Goal: Information Seeking & Learning: Learn about a topic

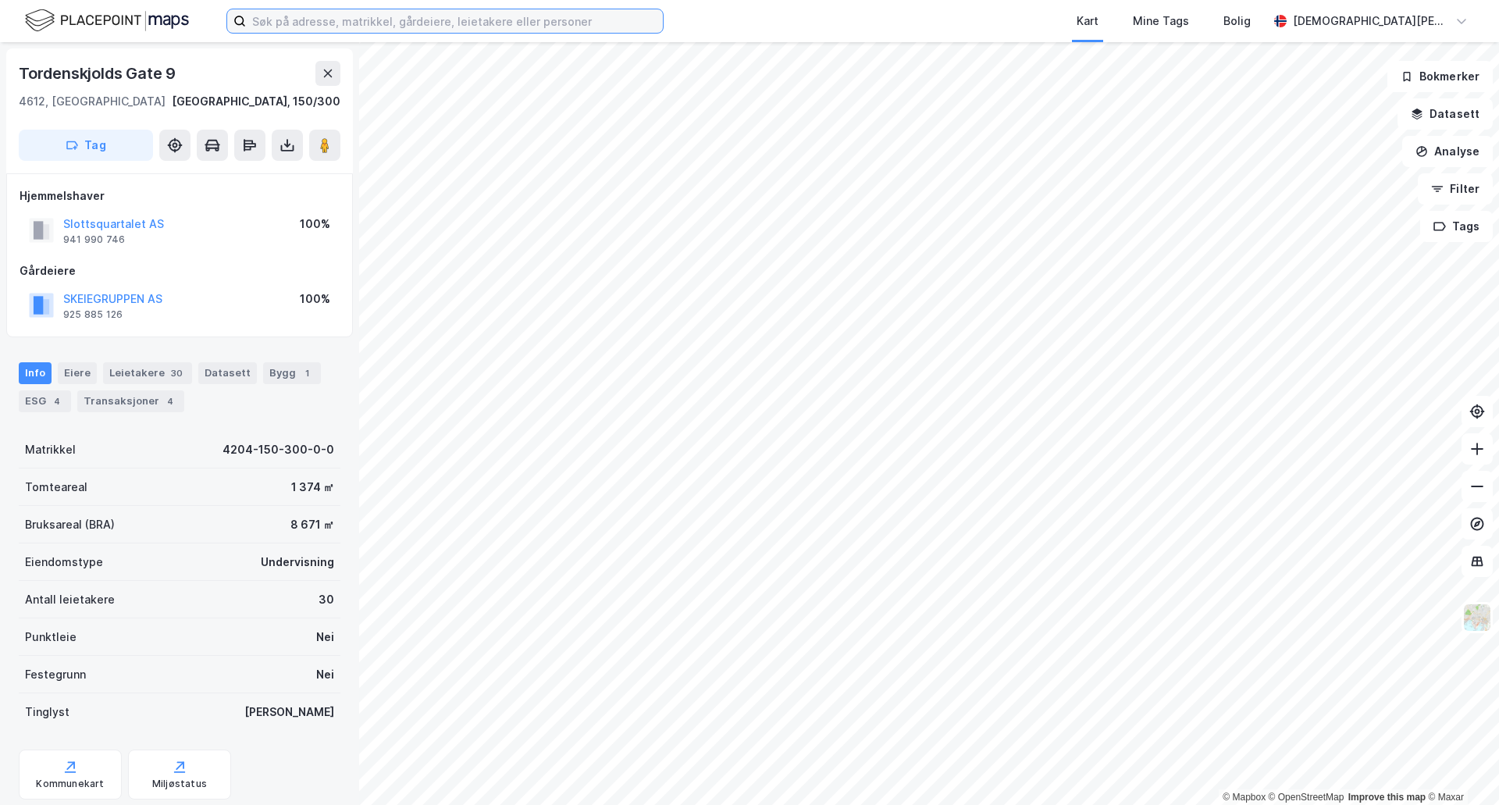
click at [387, 23] on input at bounding box center [454, 20] width 417 height 23
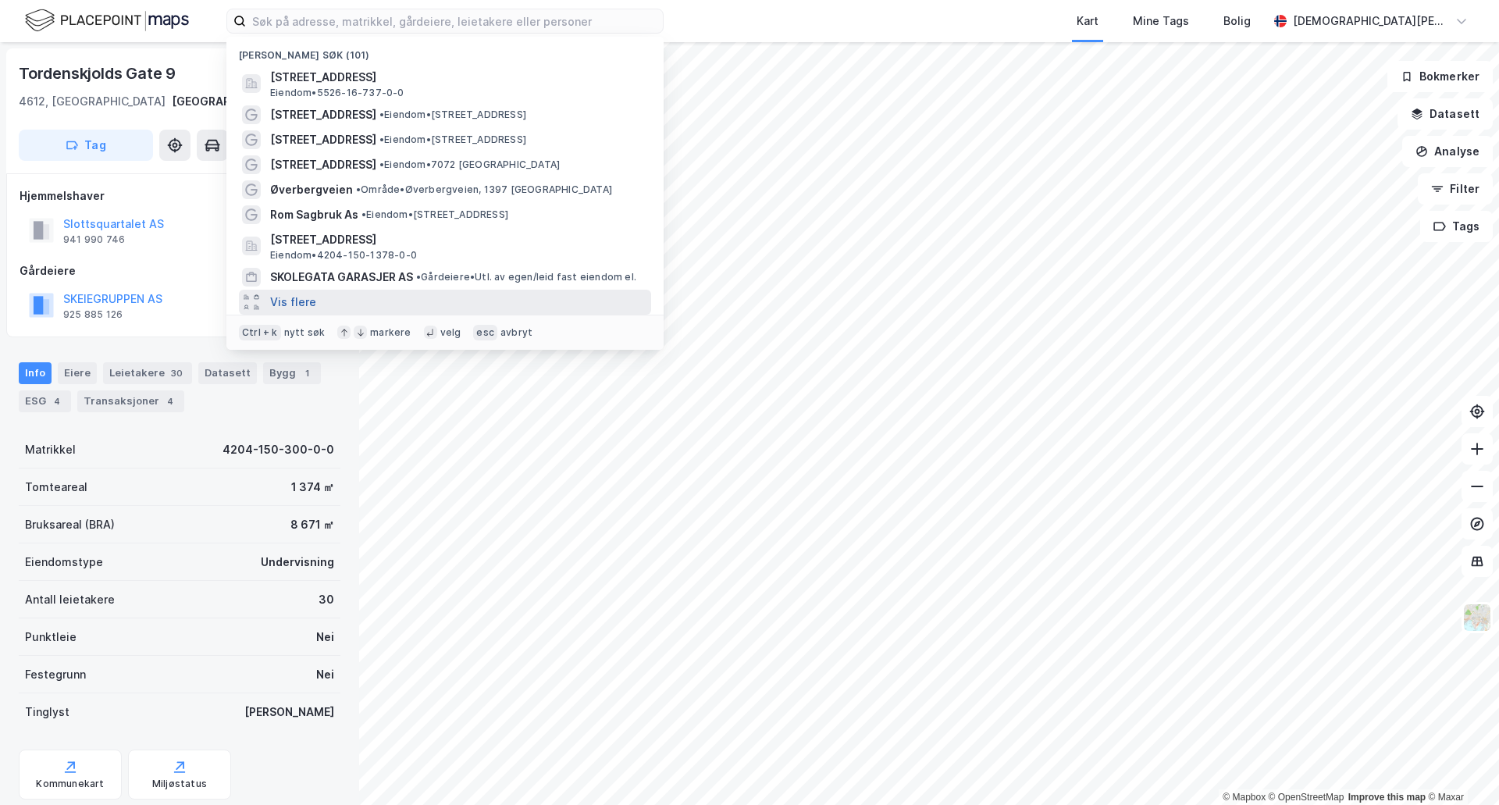
click at [290, 296] on button "Vis flere" at bounding box center [293, 302] width 46 height 19
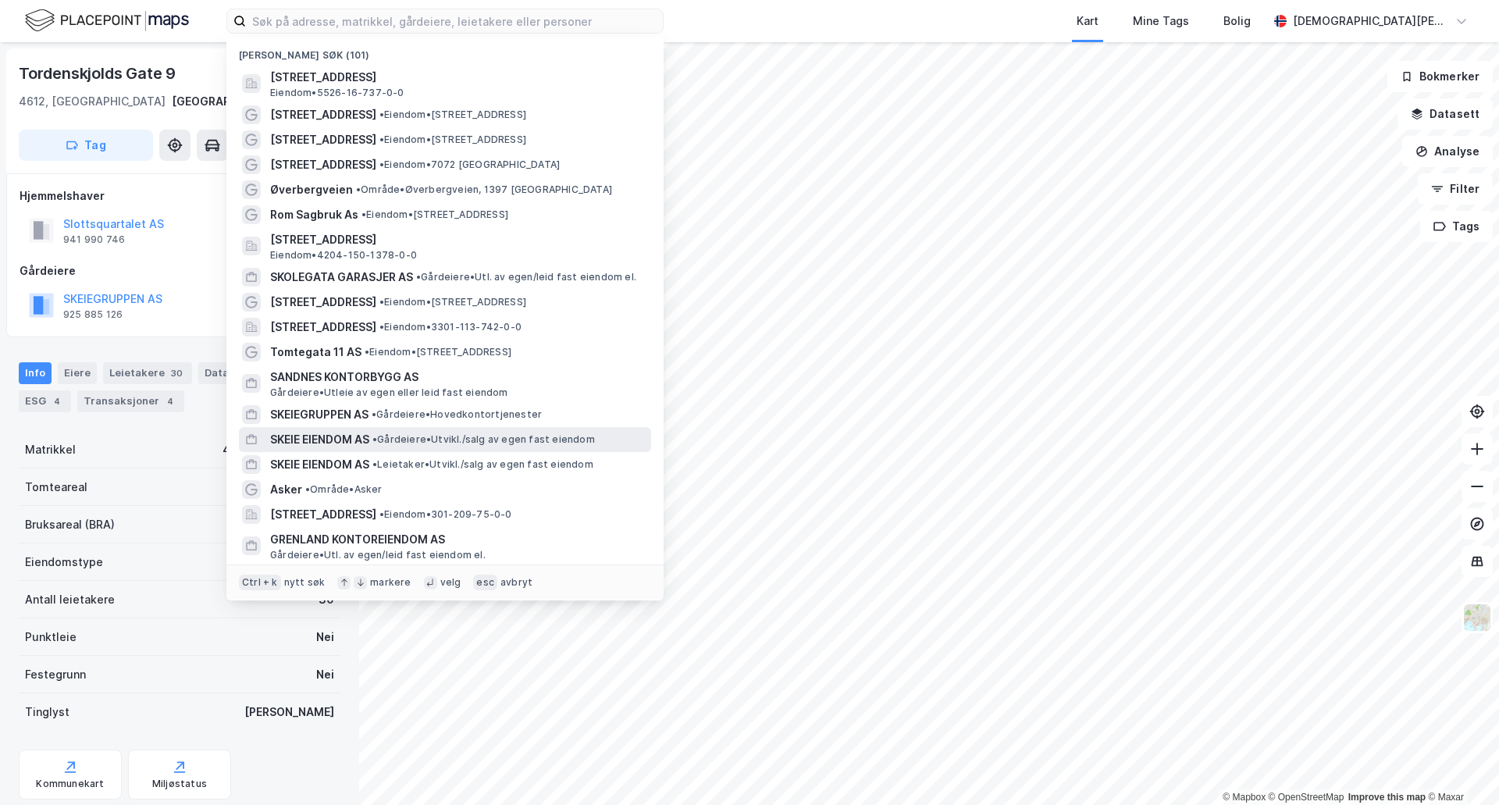
click at [447, 441] on span "• Gårdeiere • [GEOGRAPHIC_DATA]/salg av egen fast eiendom" at bounding box center [483, 439] width 223 height 12
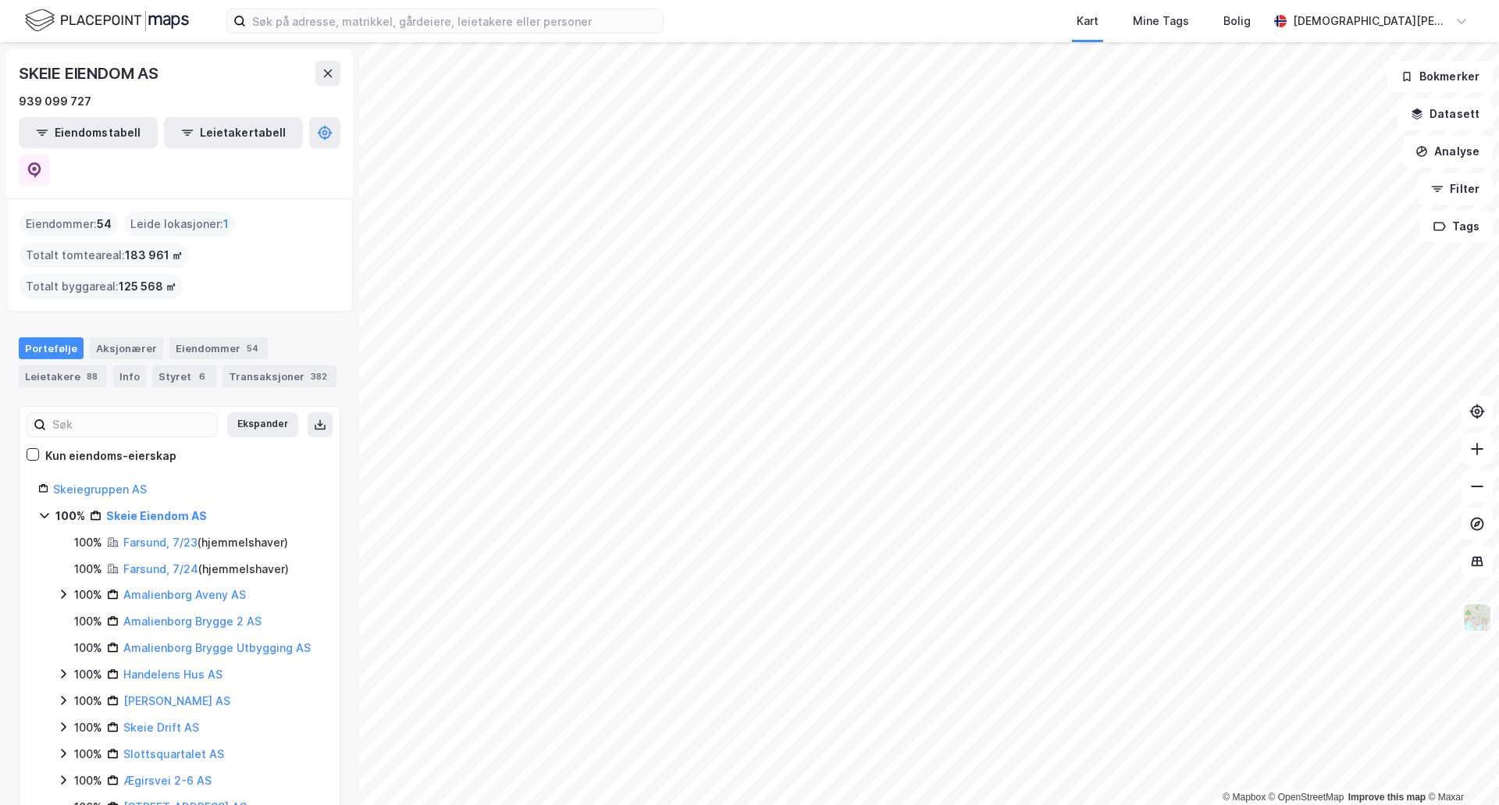
click at [358, 250] on div "© Mapbox © OpenStreetMap Improve this map © Maxar SKEIE EIENDOM AS 939 099 727 …" at bounding box center [749, 423] width 1499 height 763
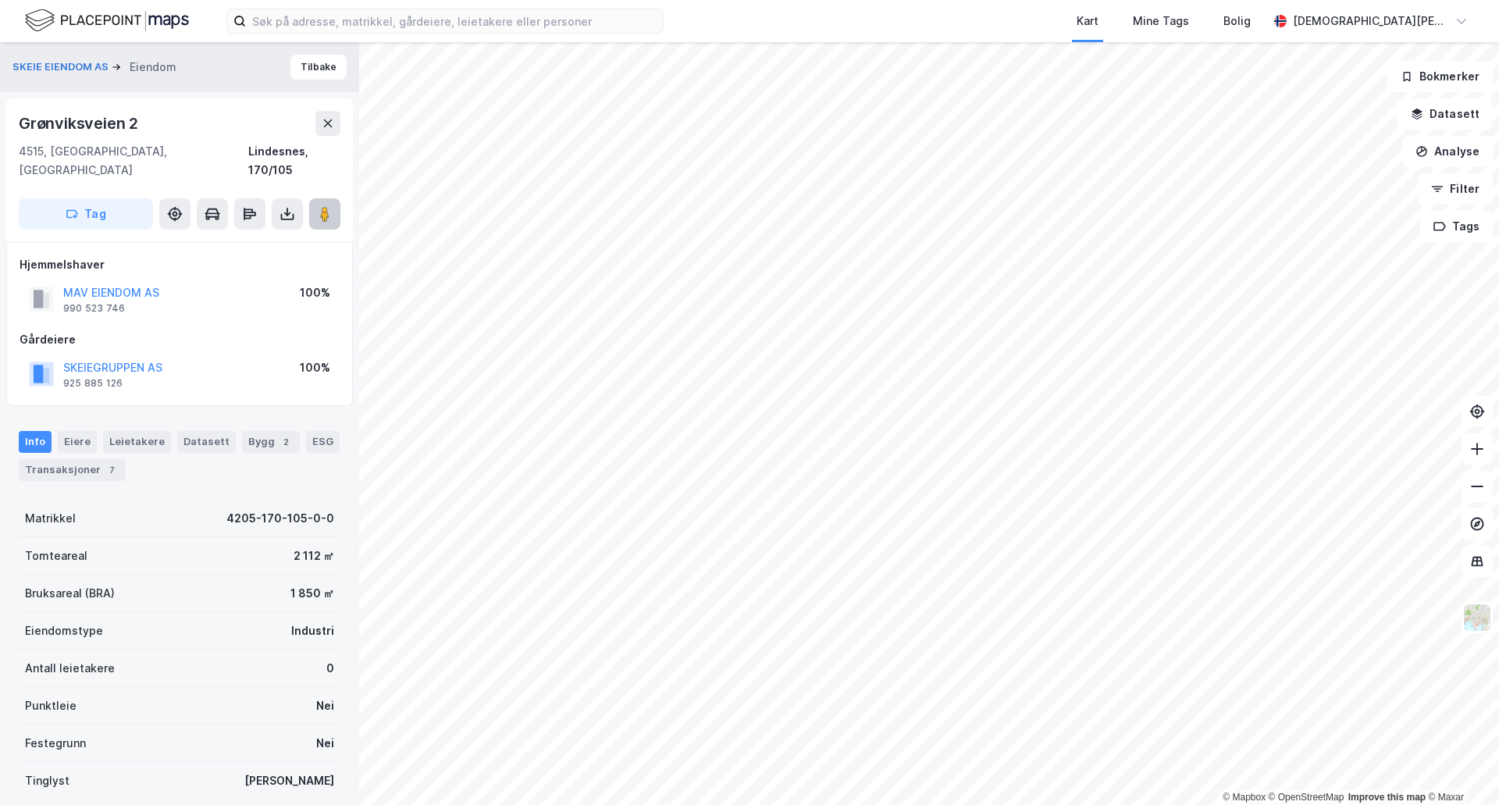
click at [319, 206] on icon at bounding box center [325, 214] width 16 height 16
click at [308, 23] on input at bounding box center [454, 20] width 417 height 23
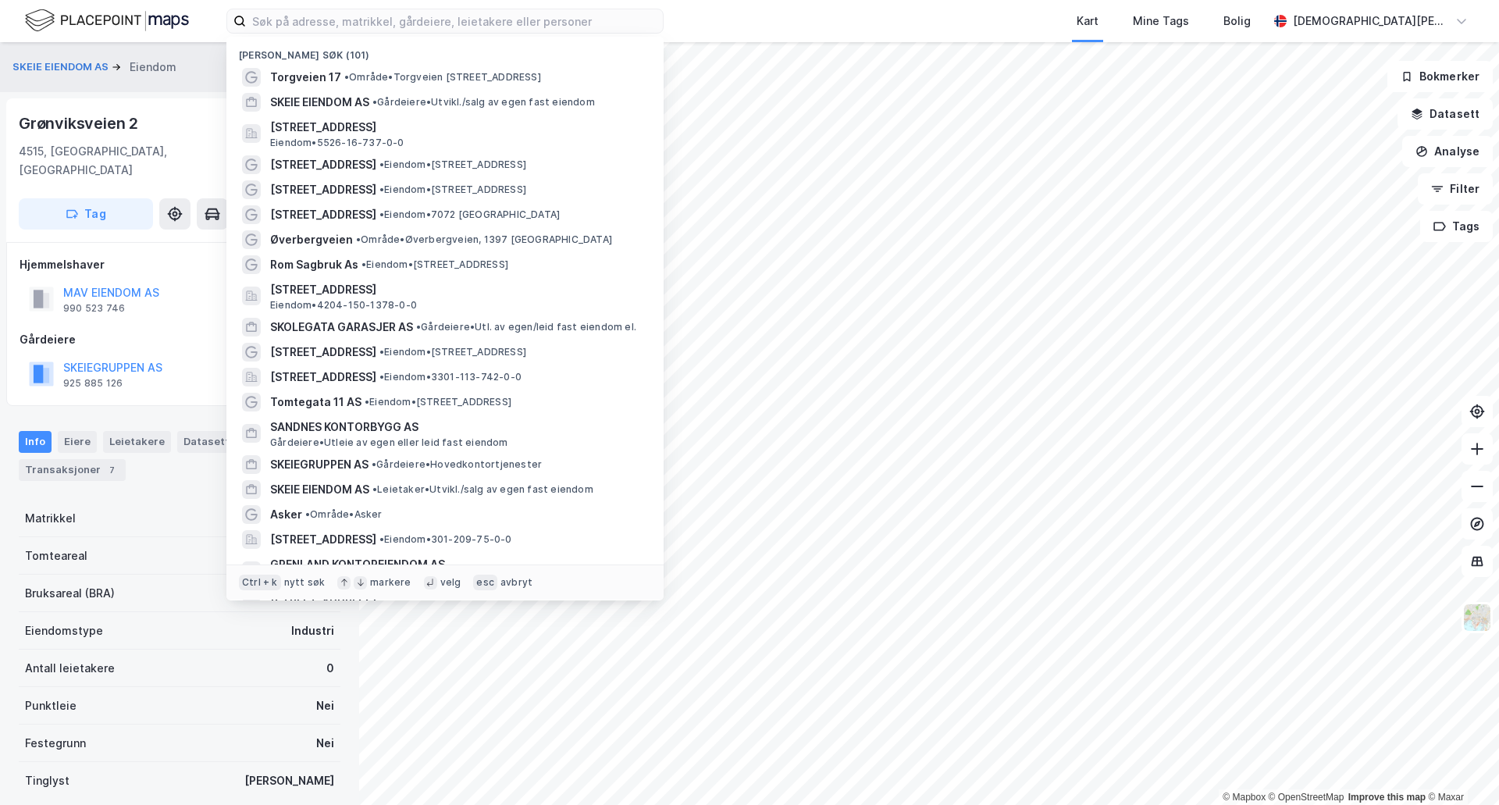
click at [149, 71] on div "Eiendom" at bounding box center [153, 67] width 47 height 19
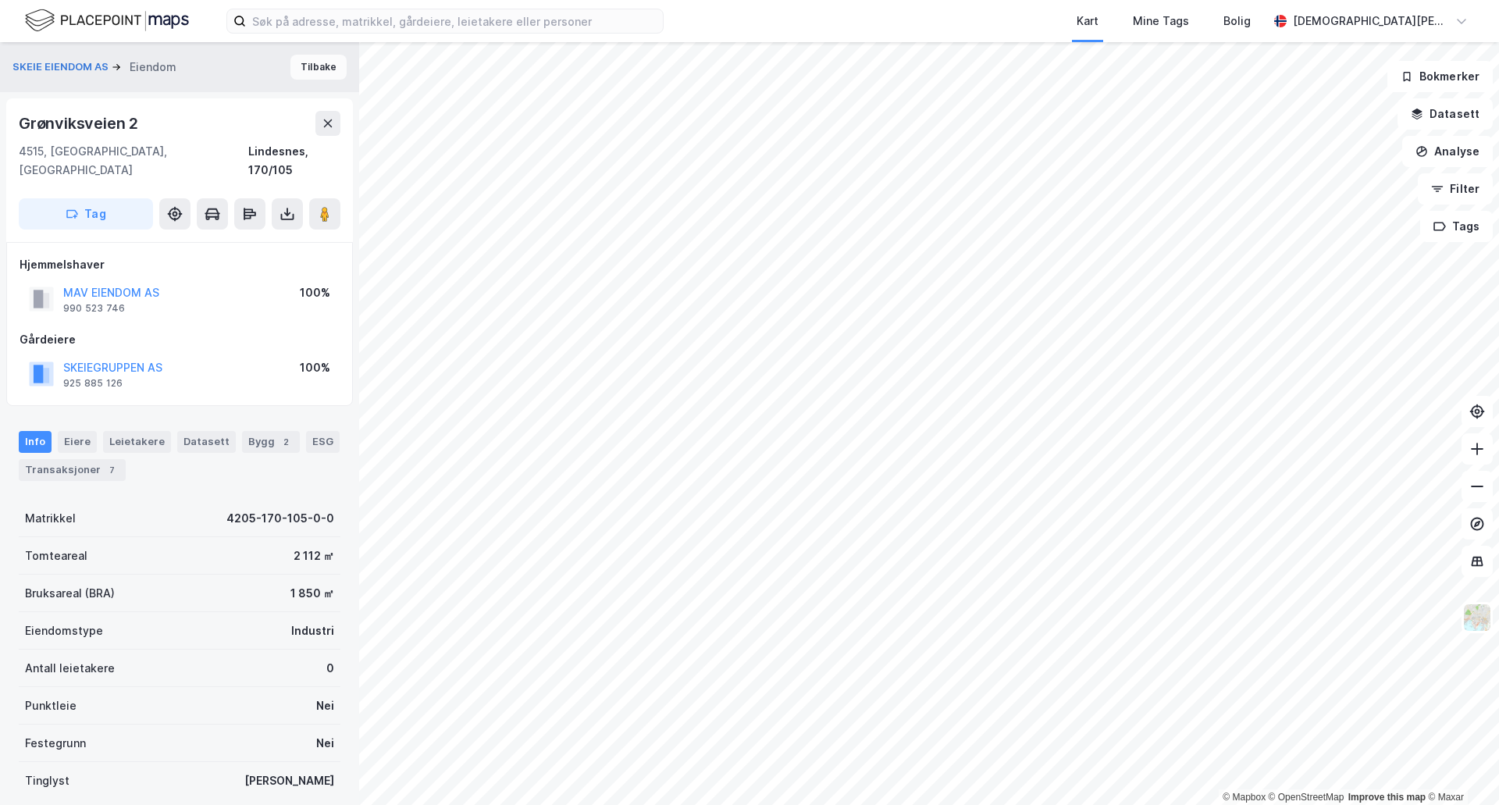
click at [301, 61] on button "Tilbake" at bounding box center [318, 67] width 56 height 25
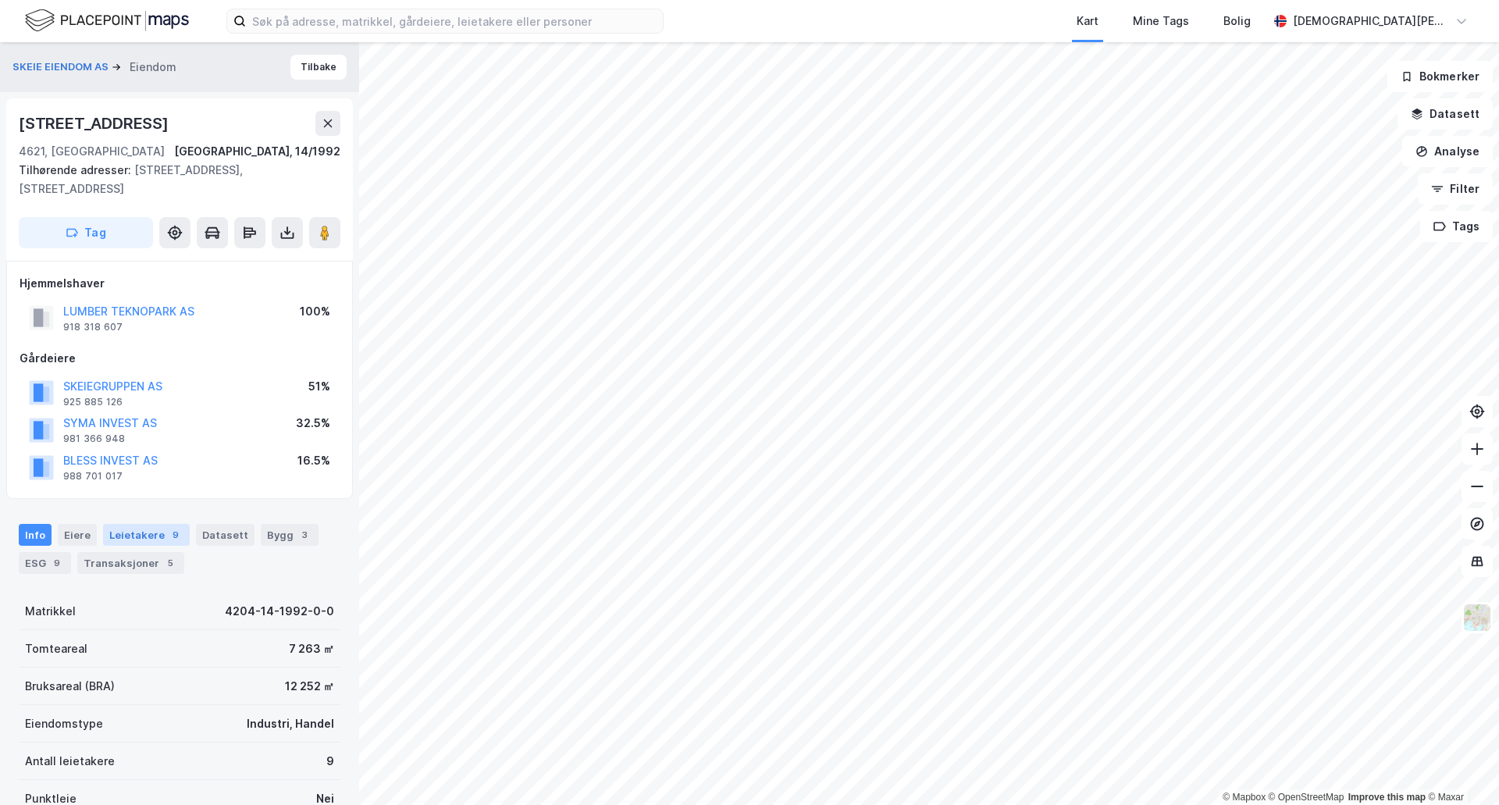
drag, startPoint x: 137, startPoint y: 538, endPoint x: 148, endPoint y: 537, distance: 11.7
click at [137, 538] on div "Leietakere 9" at bounding box center [146, 535] width 87 height 22
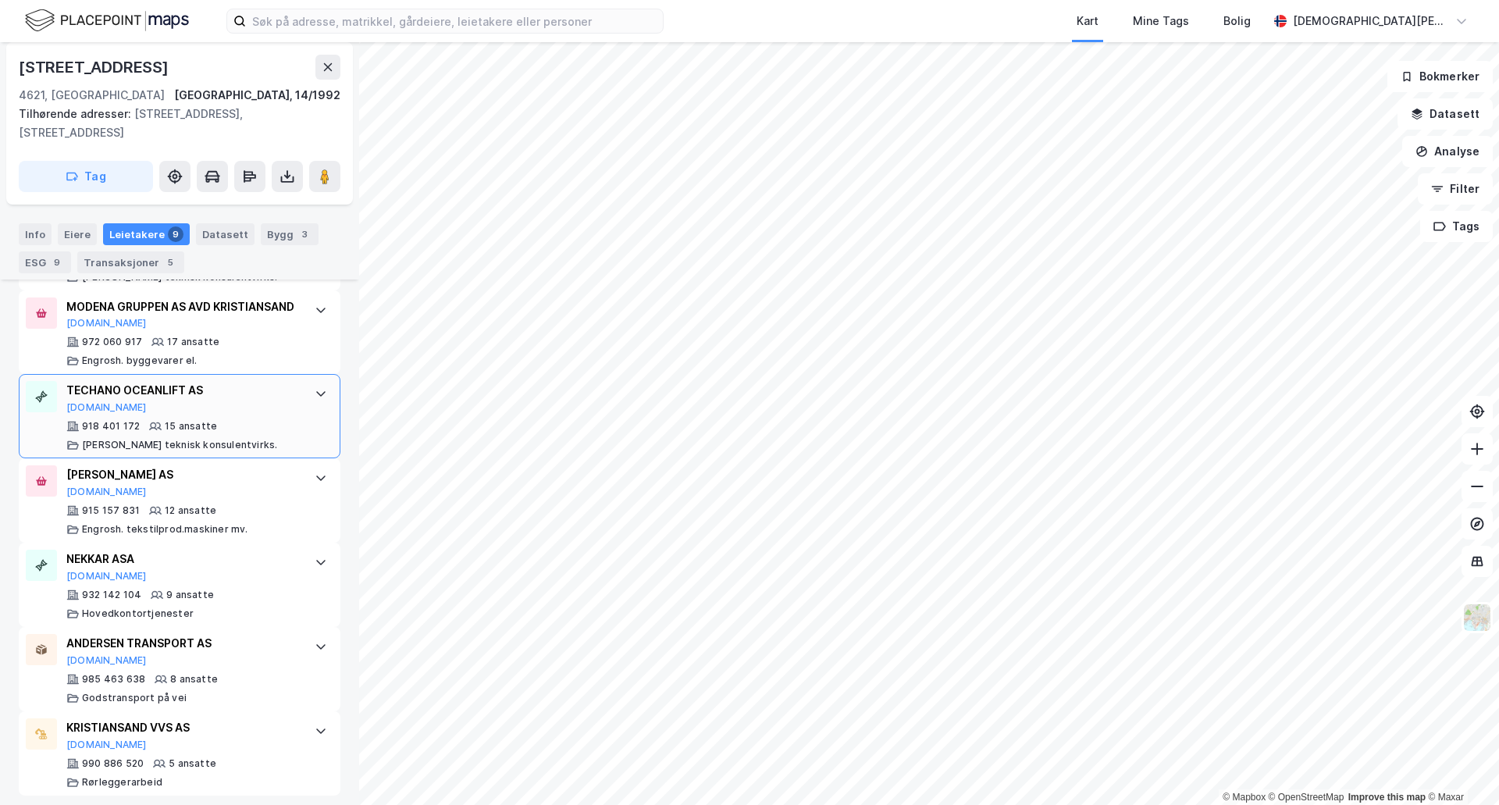
scroll to position [867, 0]
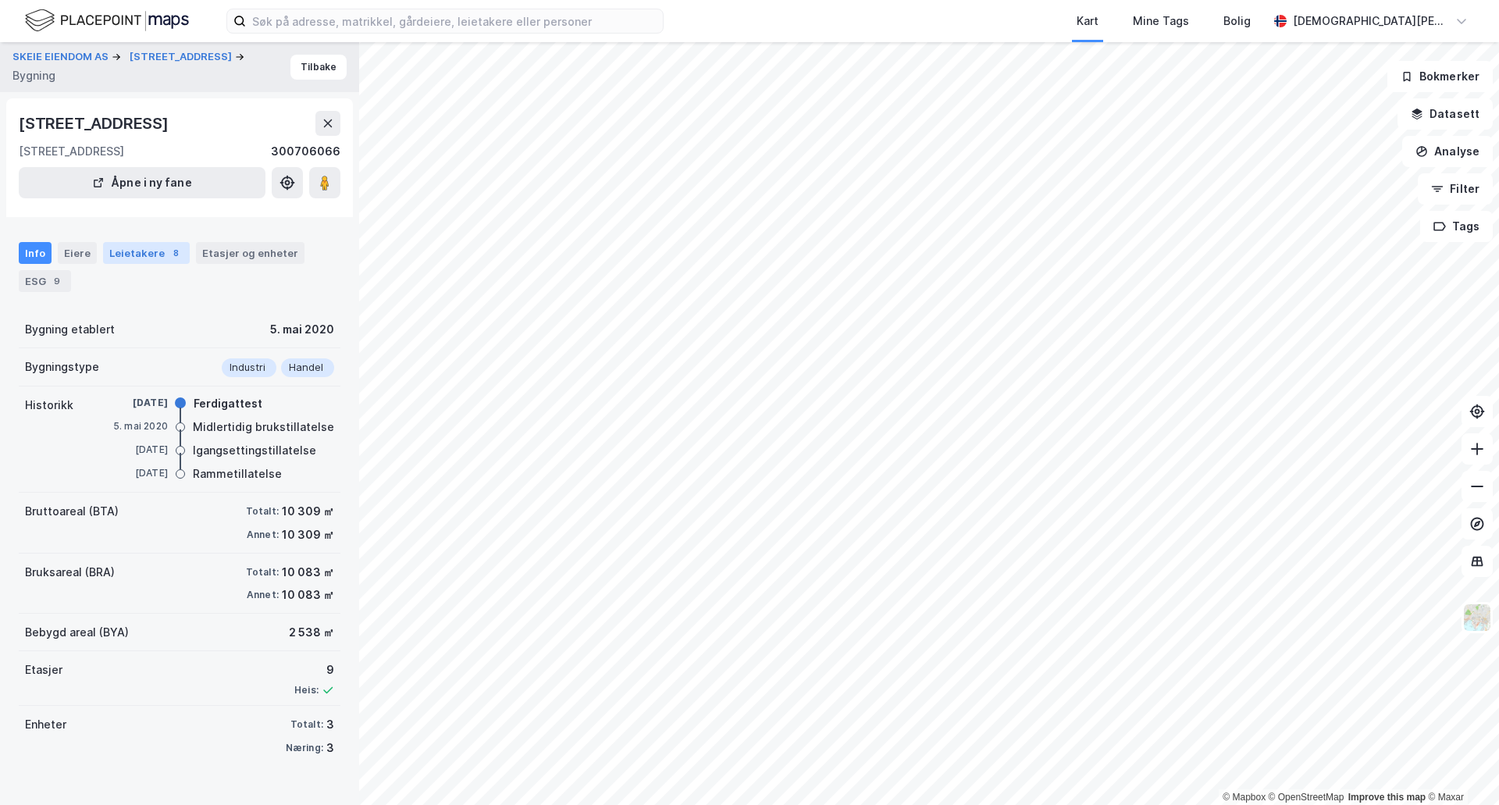
click at [146, 247] on div "Leietakere 8" at bounding box center [146, 253] width 87 height 22
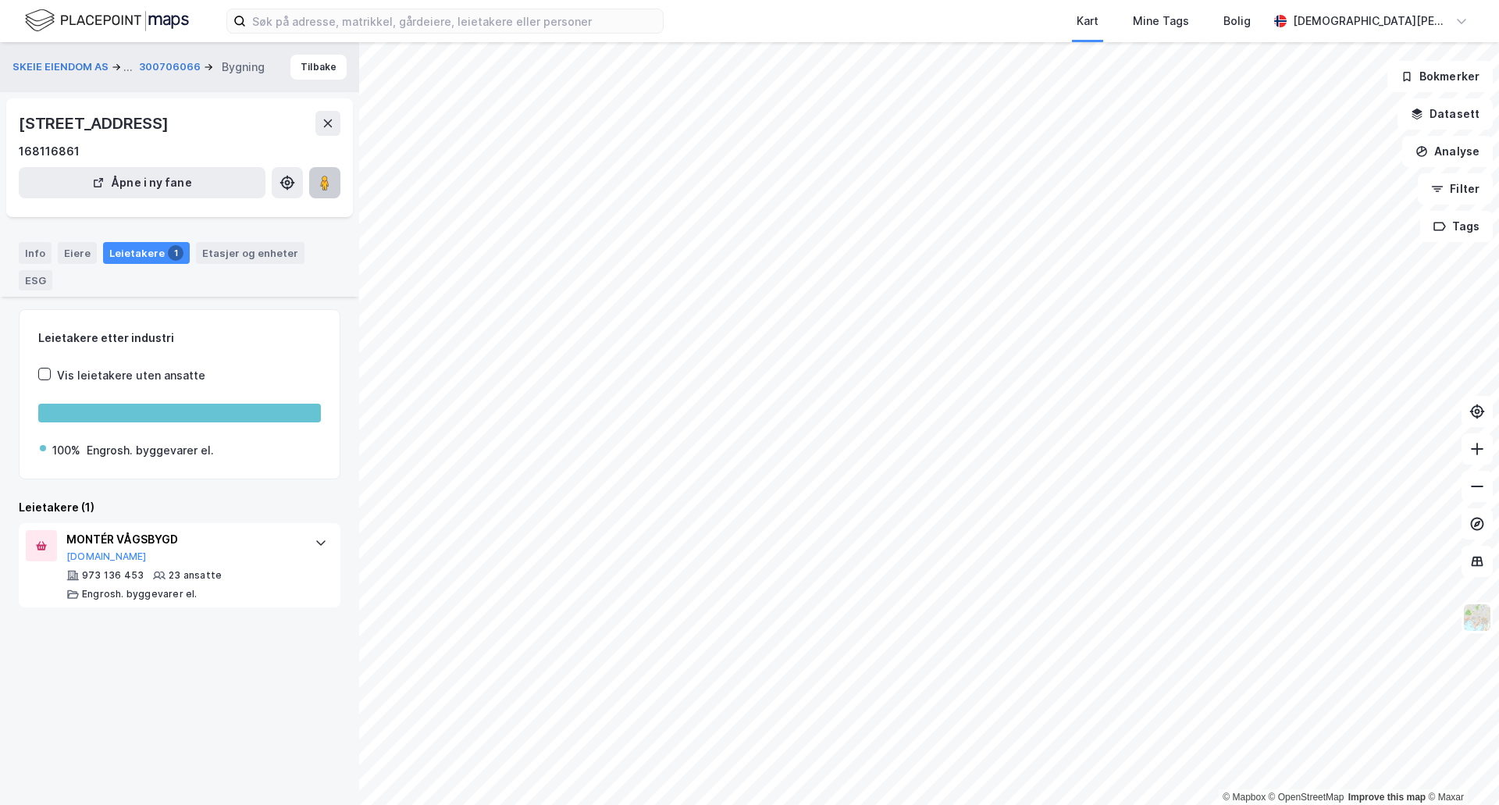
click at [322, 182] on image at bounding box center [324, 183] width 9 height 16
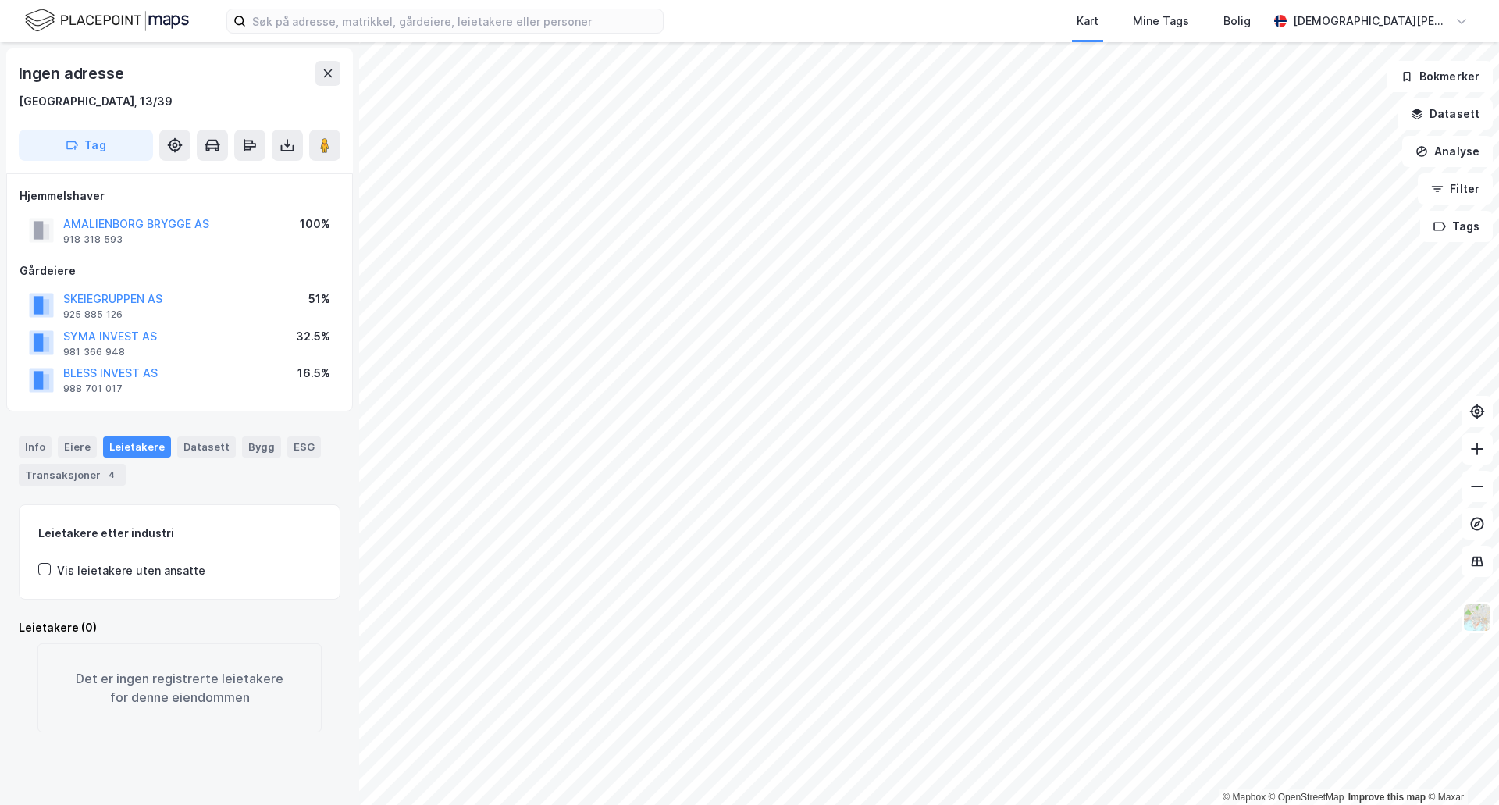
click at [306, 144] on div "Tag" at bounding box center [180, 145] width 322 height 31
click at [311, 145] on button at bounding box center [324, 145] width 31 height 31
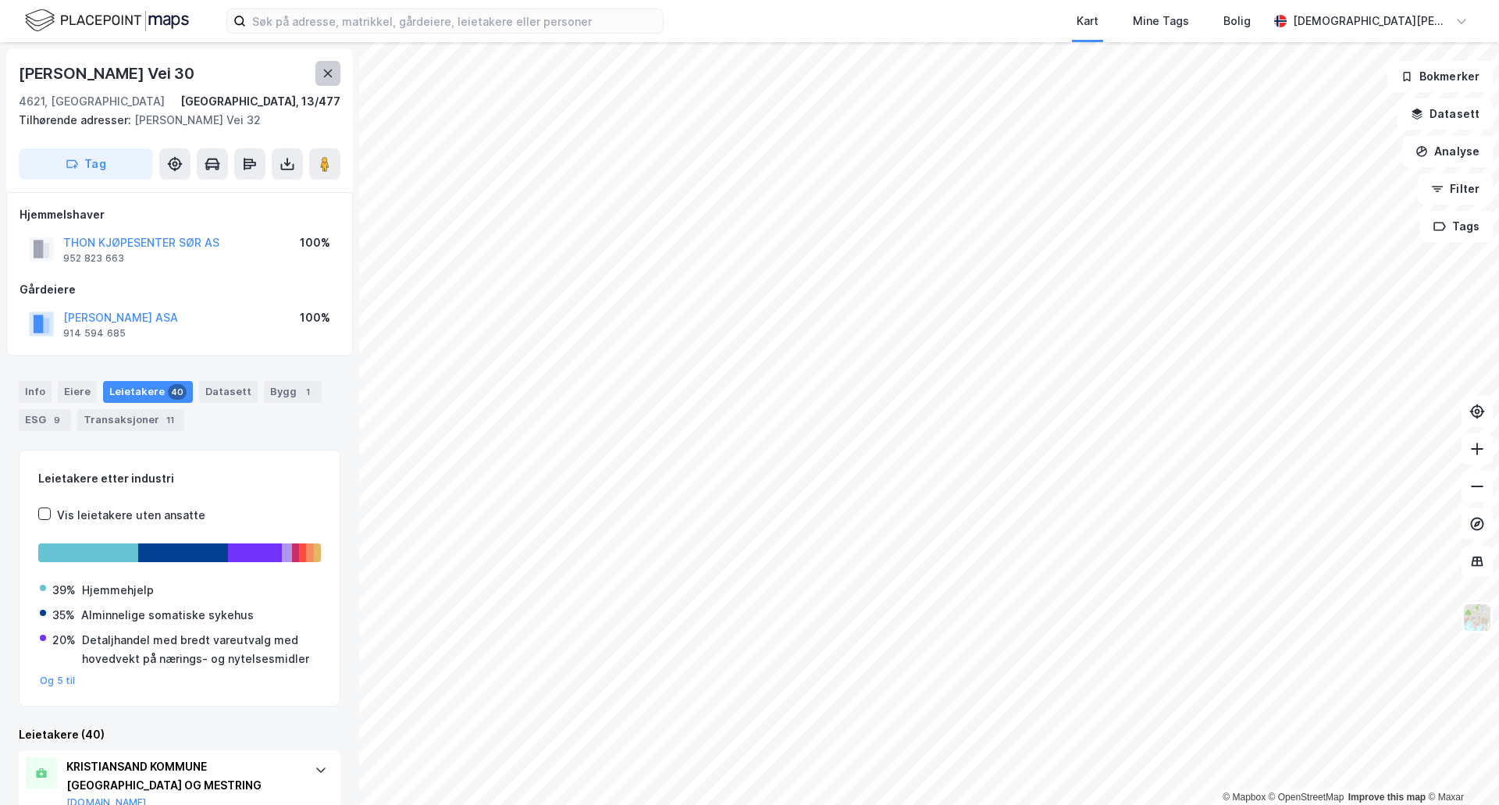
click at [322, 73] on icon at bounding box center [328, 73] width 12 height 12
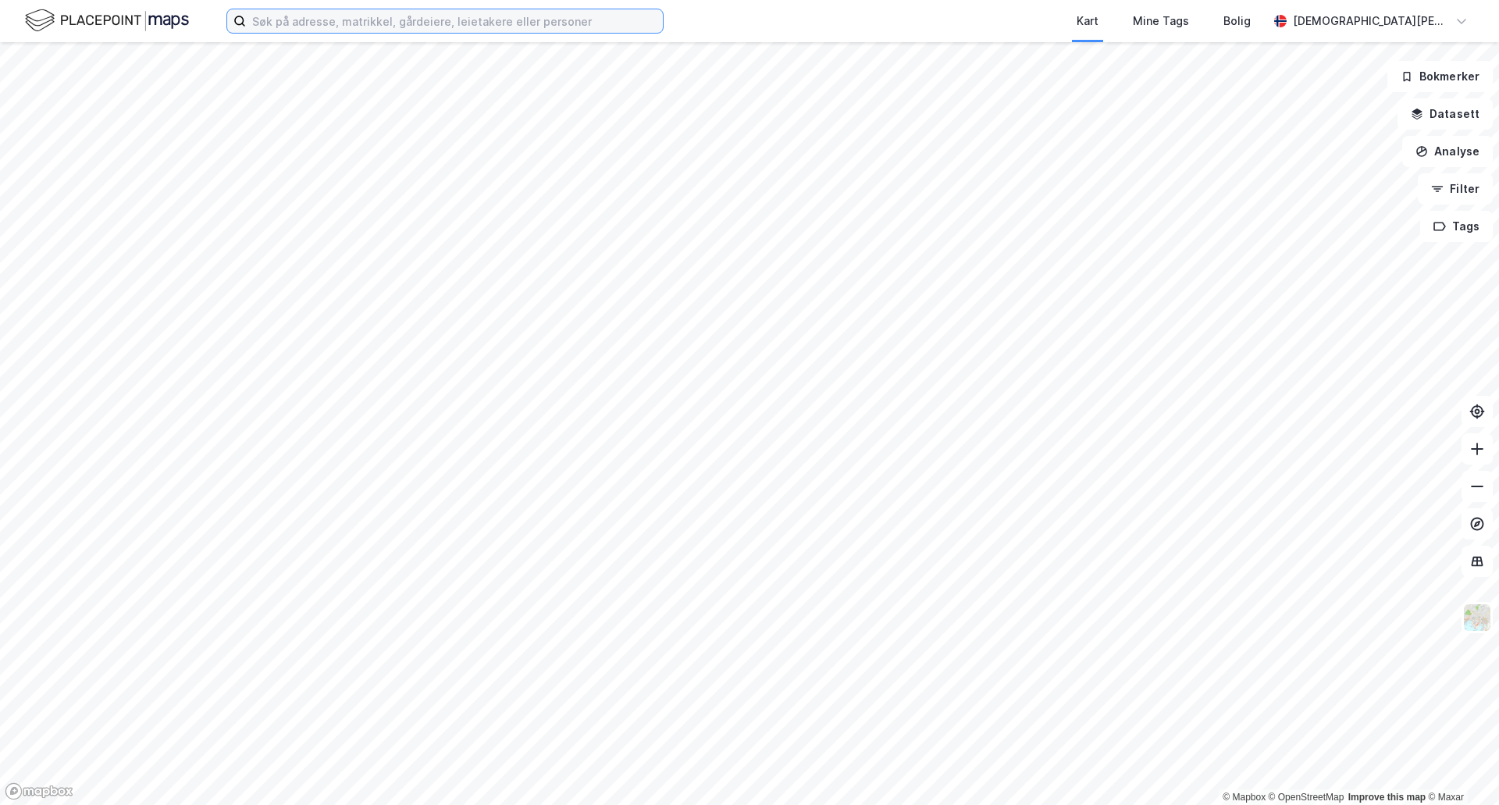
click at [345, 16] on input at bounding box center [454, 20] width 417 height 23
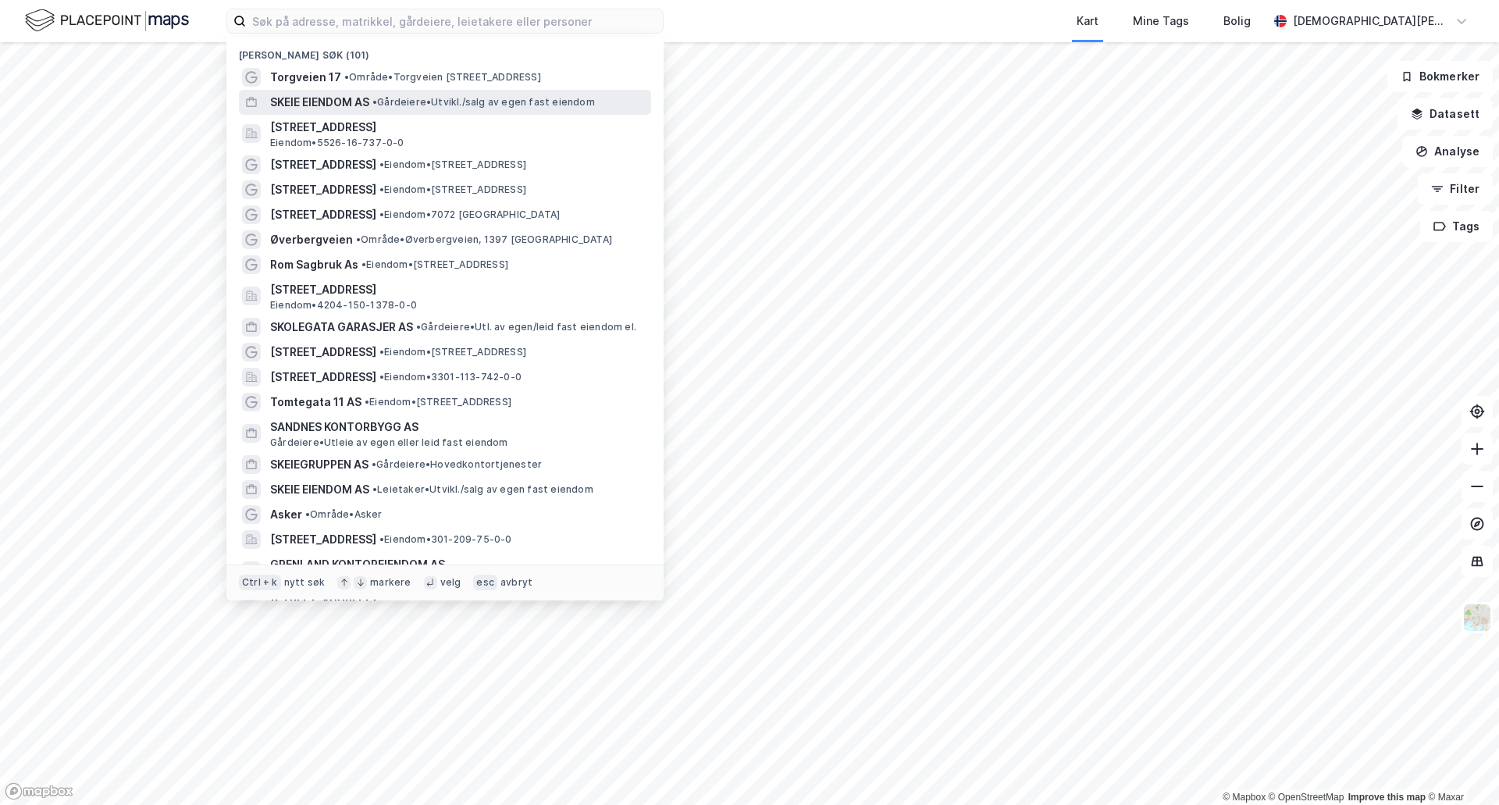
click at [377, 102] on span "•" at bounding box center [374, 102] width 5 height 12
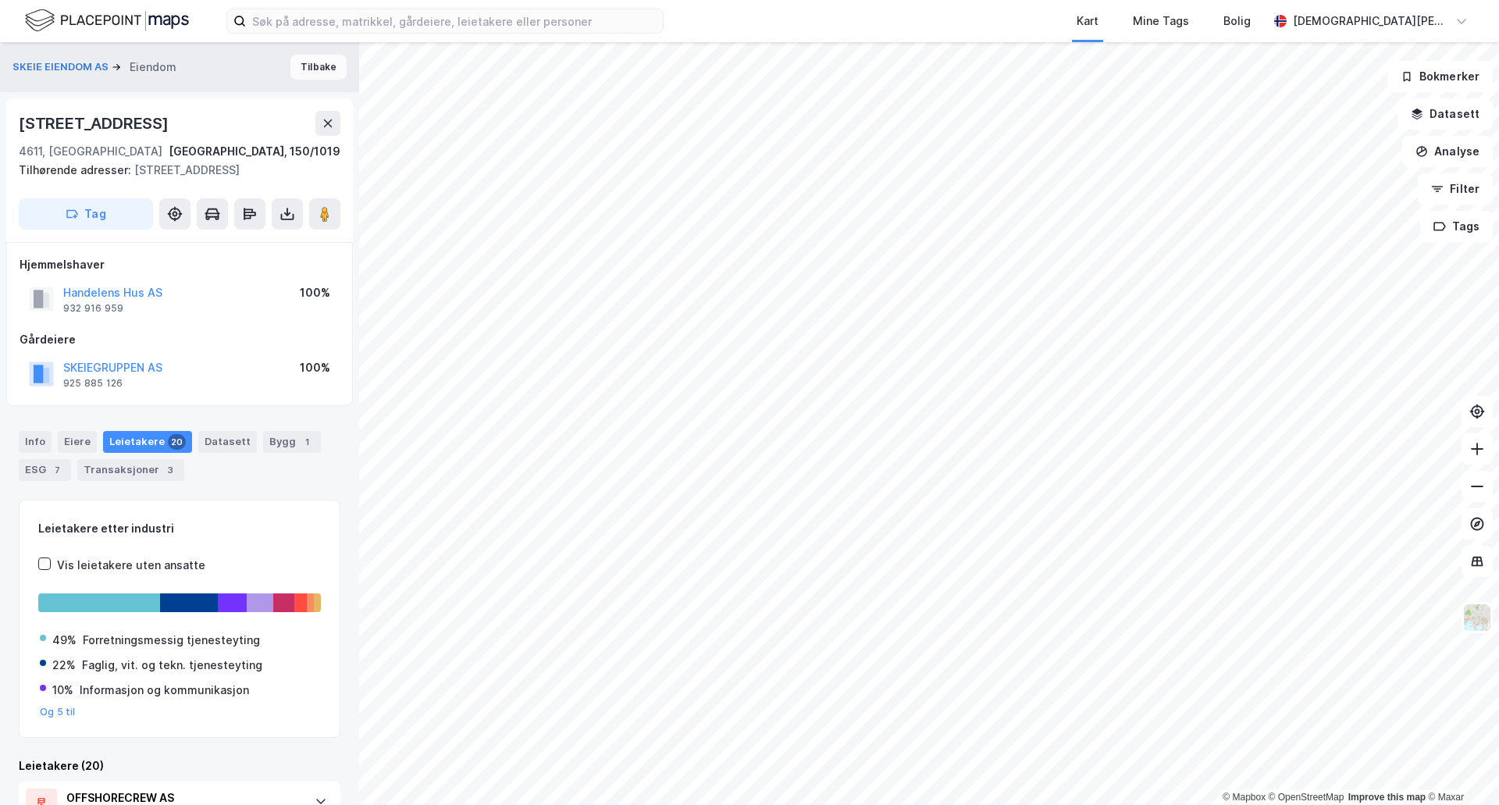
click at [317, 69] on button "Tilbake" at bounding box center [318, 67] width 56 height 25
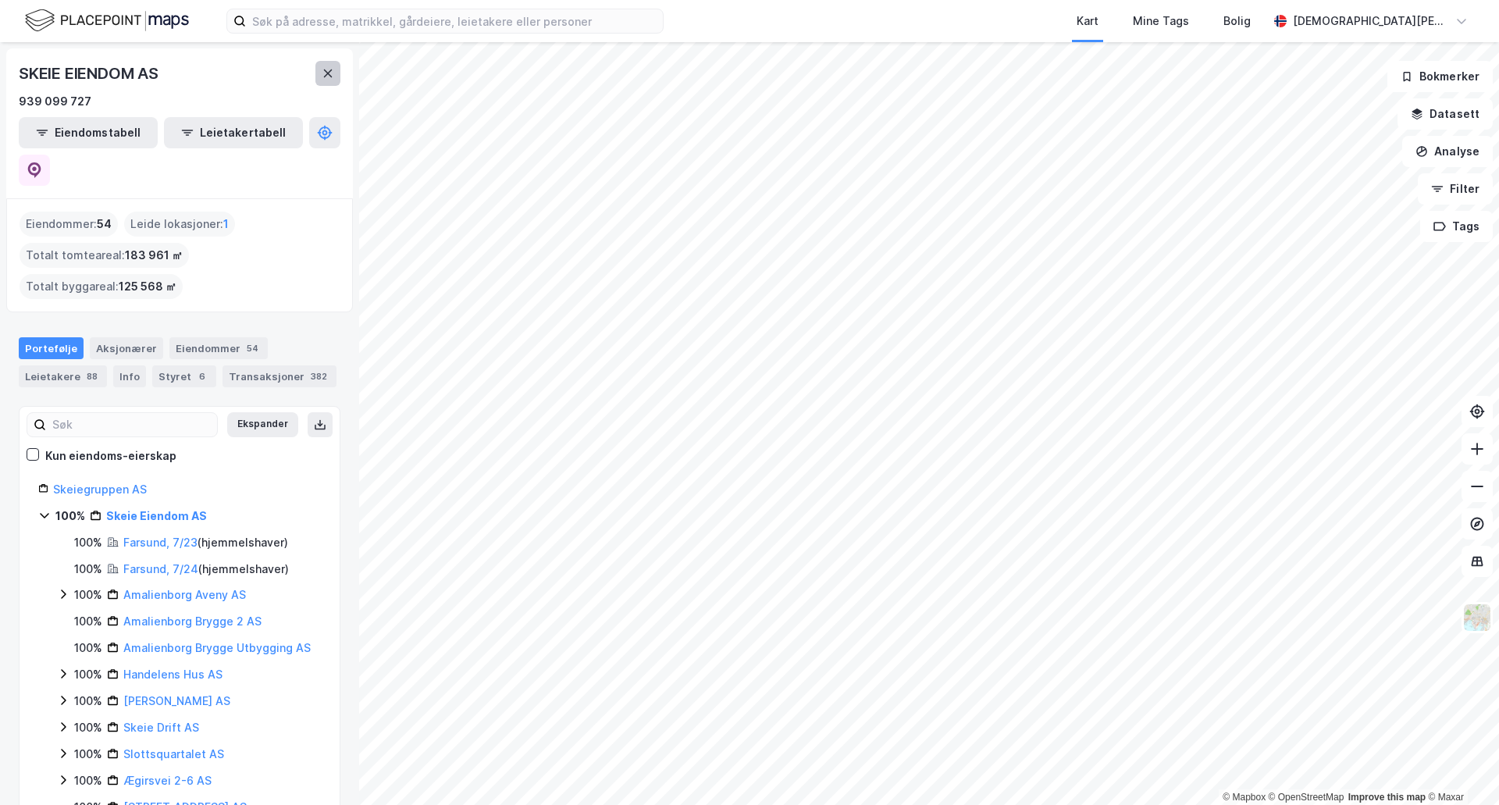
click at [325, 65] on button at bounding box center [327, 73] width 25 height 25
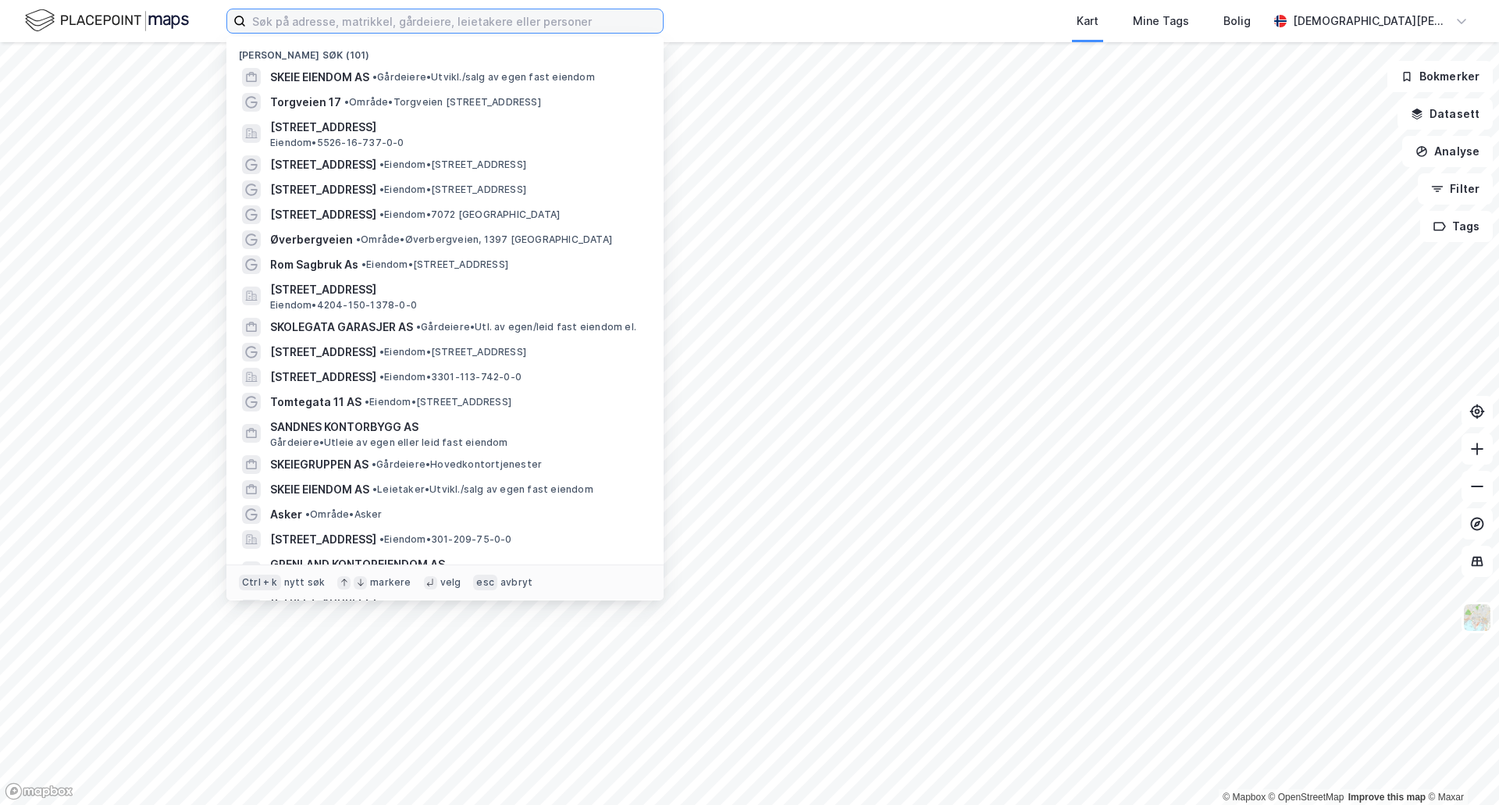
click at [358, 30] on input at bounding box center [454, 20] width 417 height 23
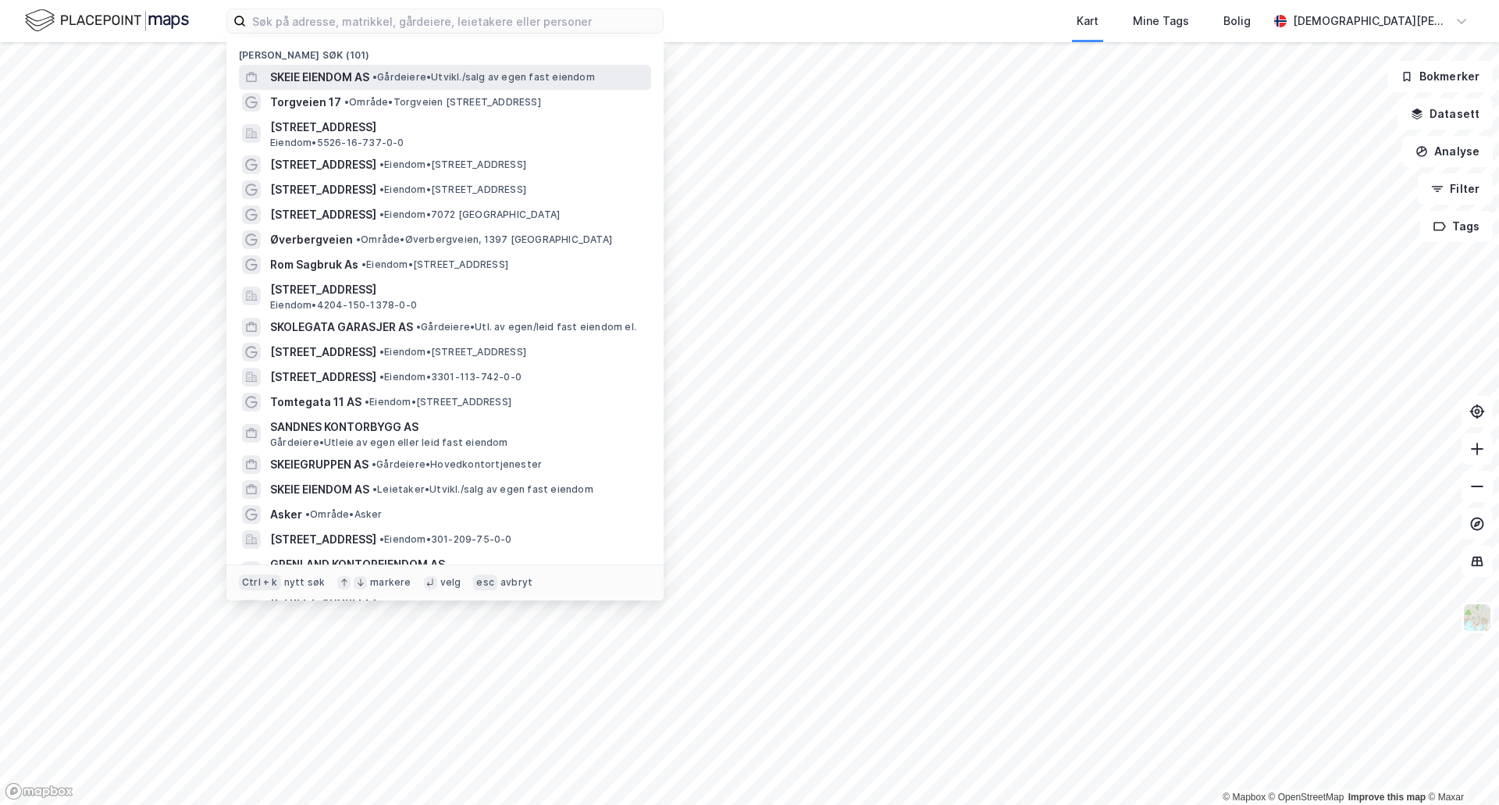
click at [340, 77] on span "SKEIE EIENDOM AS" at bounding box center [319, 77] width 99 height 19
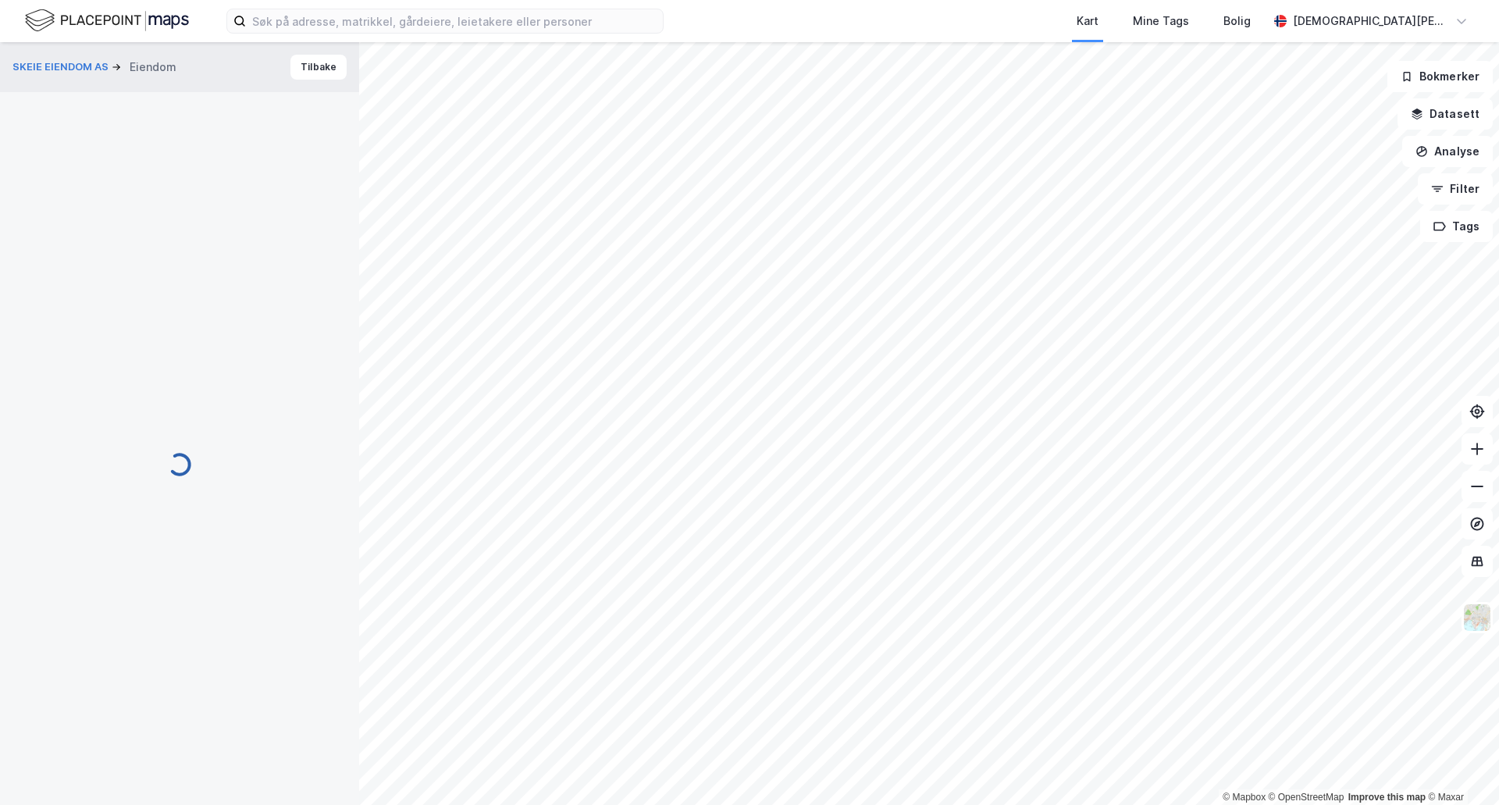
scroll to position [2, 0]
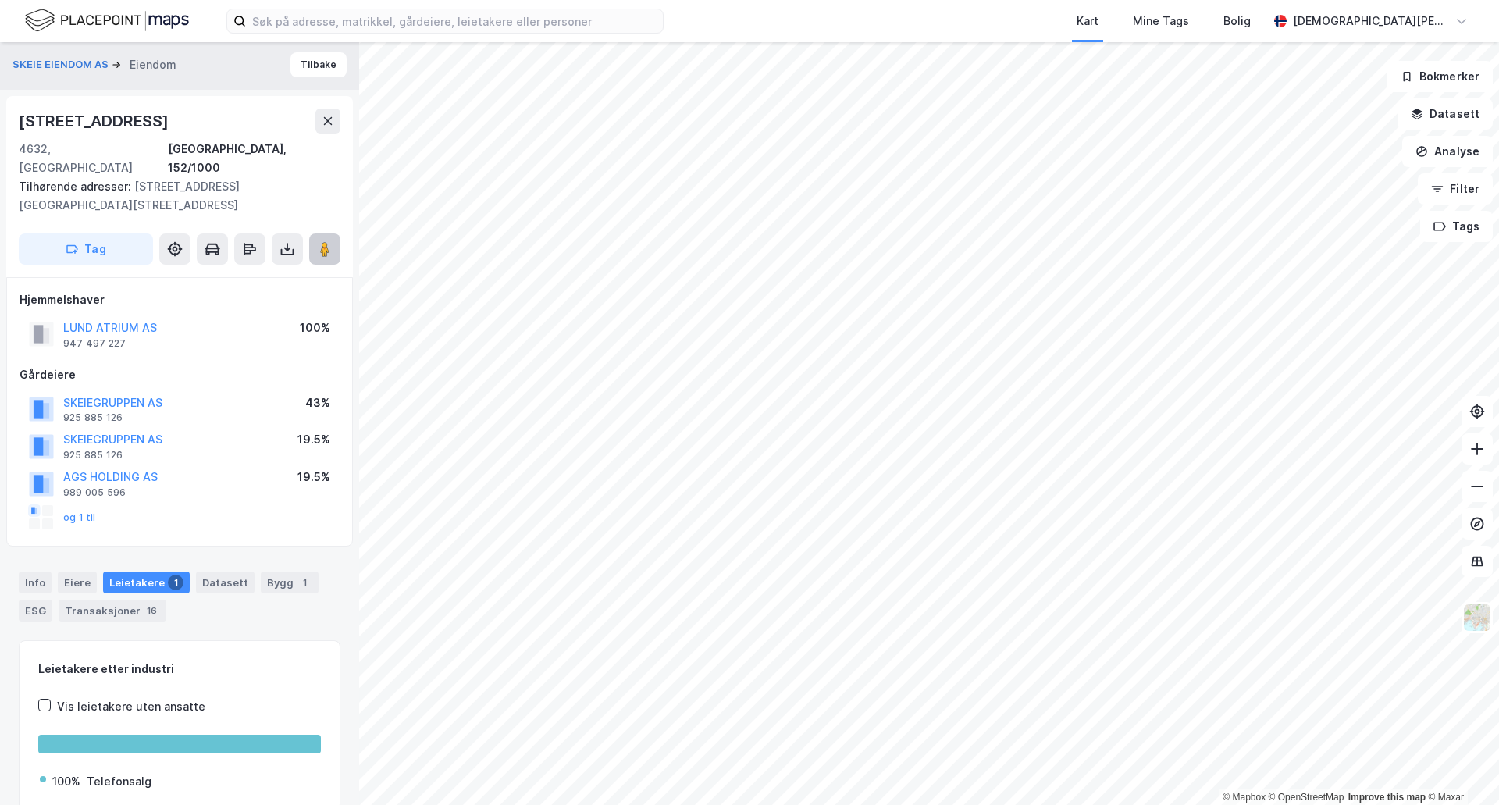
click at [322, 241] on image at bounding box center [324, 249] width 9 height 16
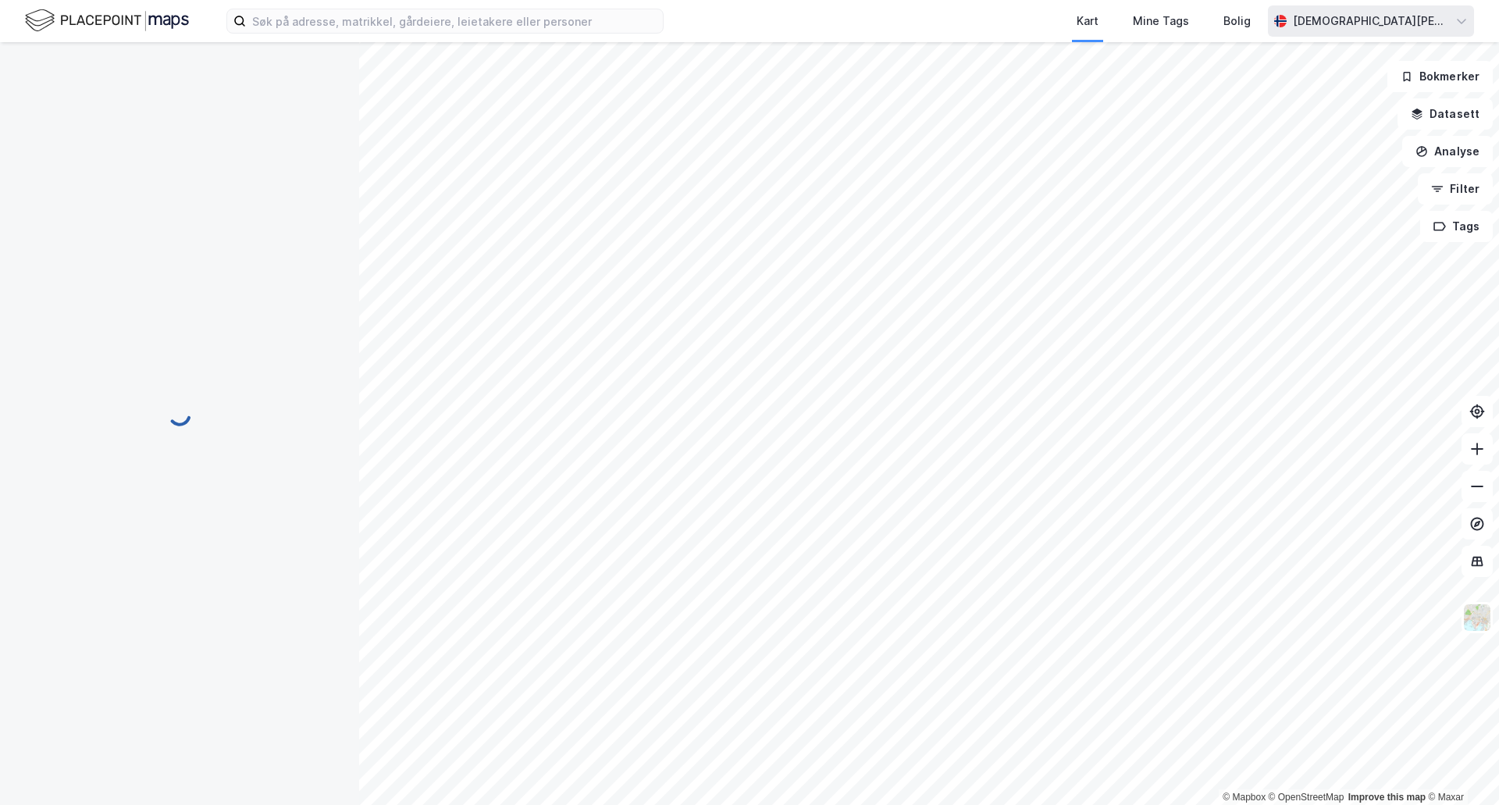
scroll to position [0, 0]
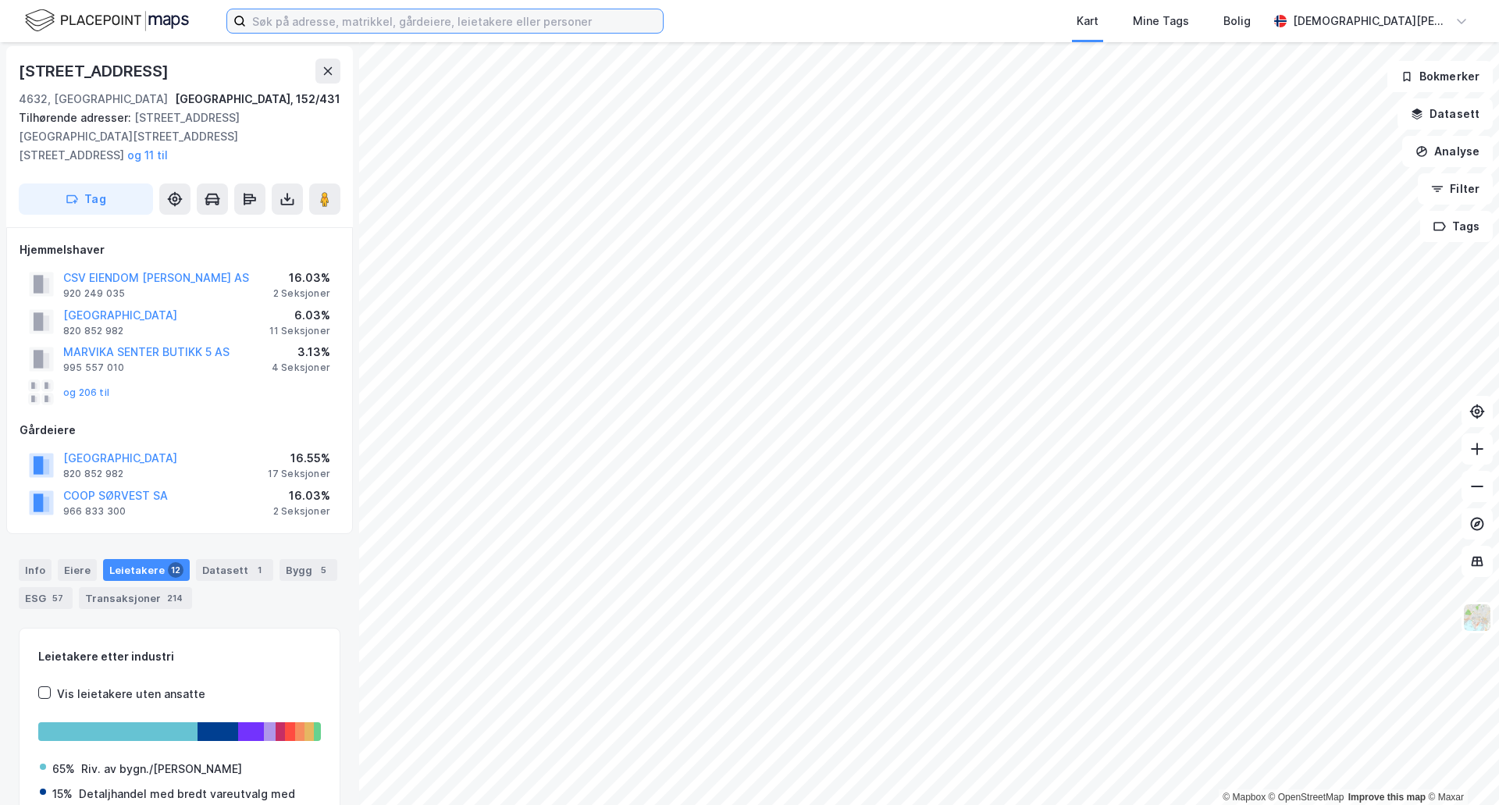
click at [361, 21] on input at bounding box center [454, 20] width 417 height 23
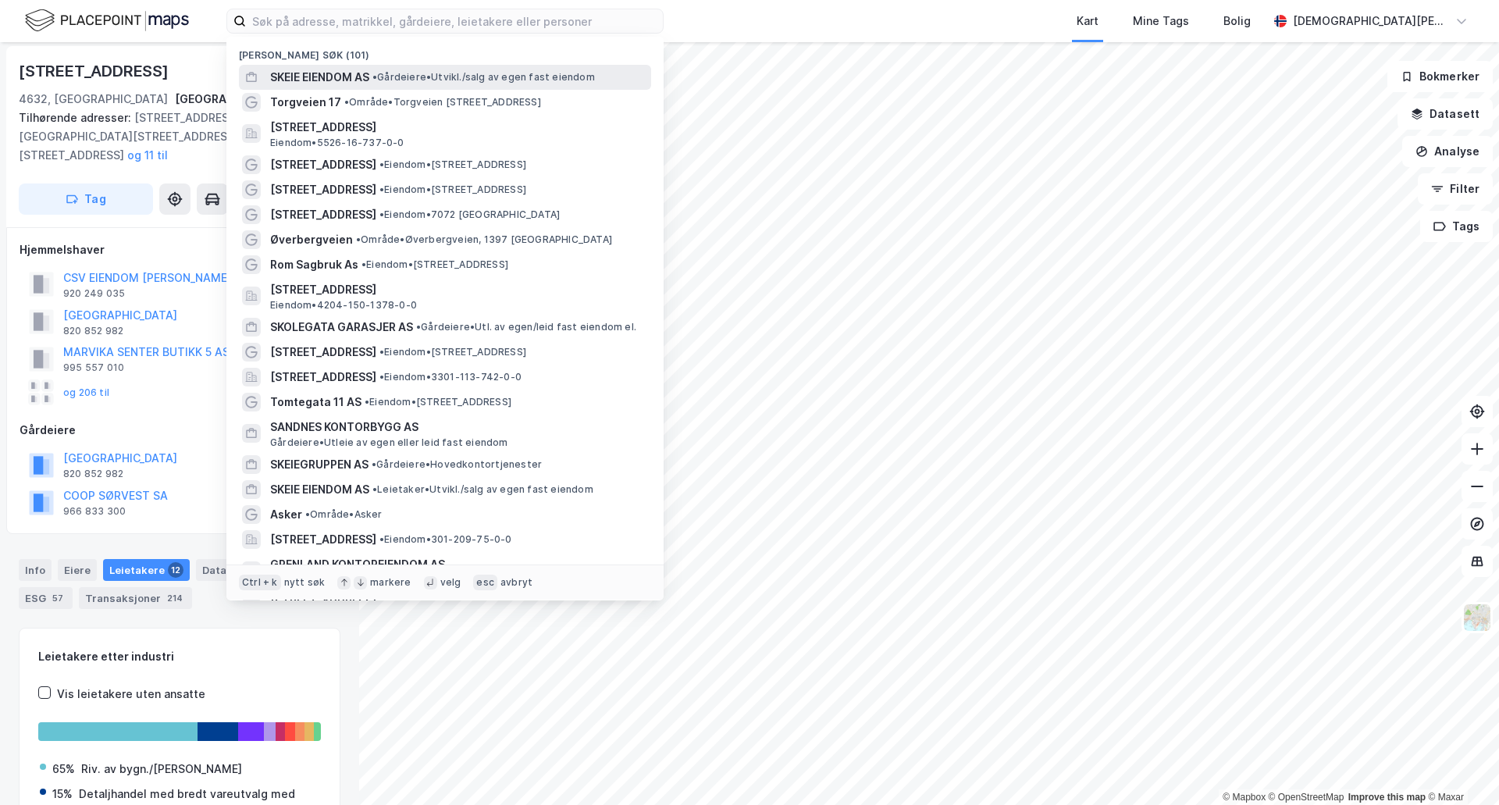
click at [354, 77] on span "SKEIE EIENDOM AS" at bounding box center [319, 77] width 99 height 19
